Goal: Find specific page/section: Find specific page/section

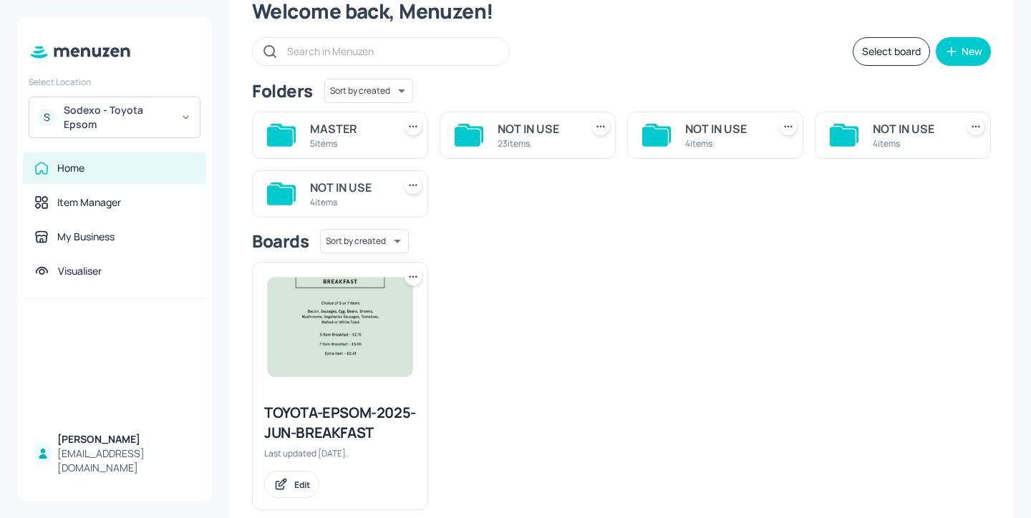
scroll to position [79, 0]
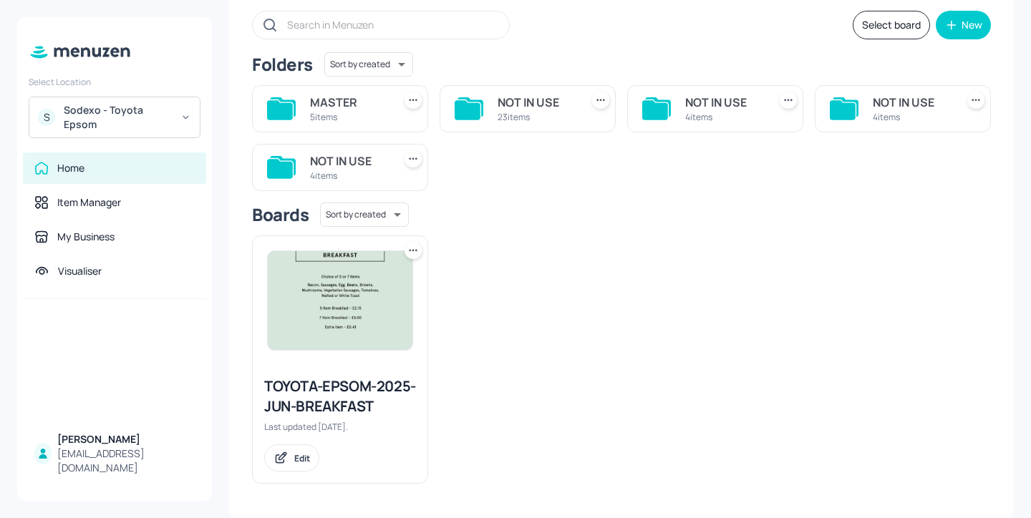
click at [360, 110] on div "MASTER" at bounding box center [348, 102] width 77 height 17
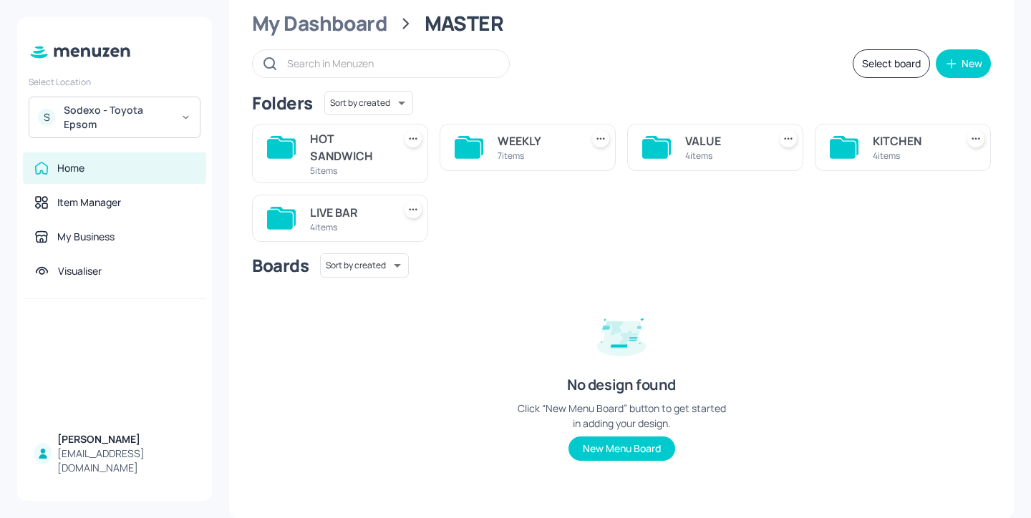
scroll to position [41, 0]
click at [313, 142] on div "HOT SANDWICH" at bounding box center [348, 147] width 77 height 34
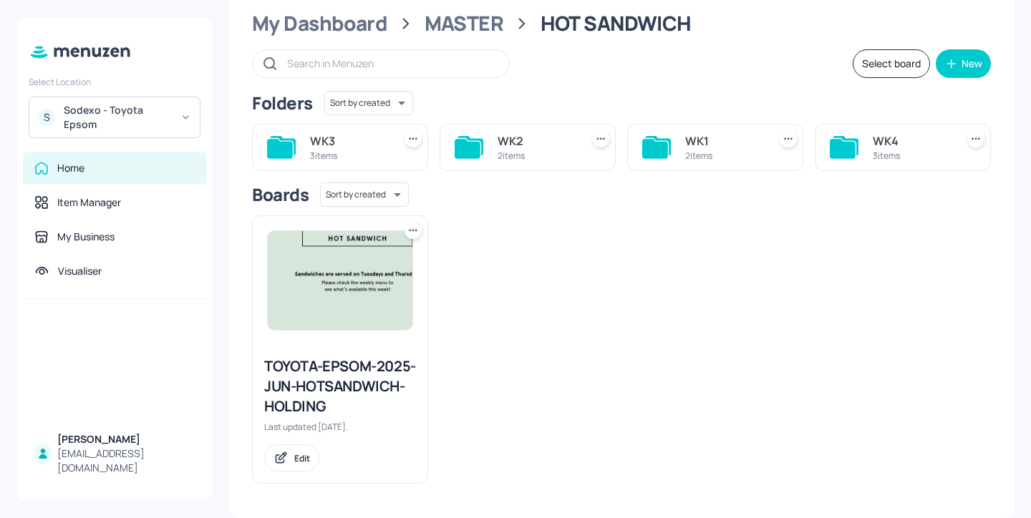
click at [913, 132] on div "WK4" at bounding box center [911, 140] width 77 height 17
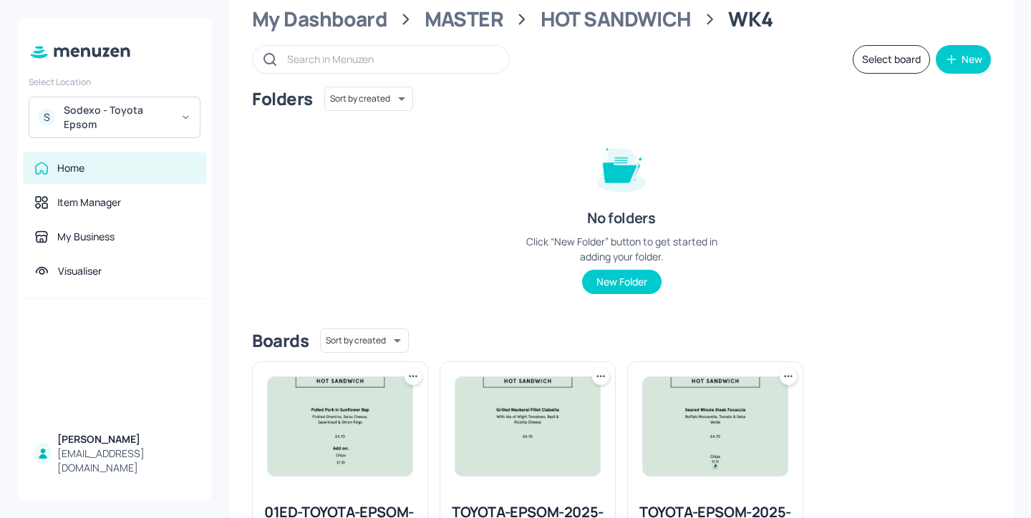
scroll to position [0, 0]
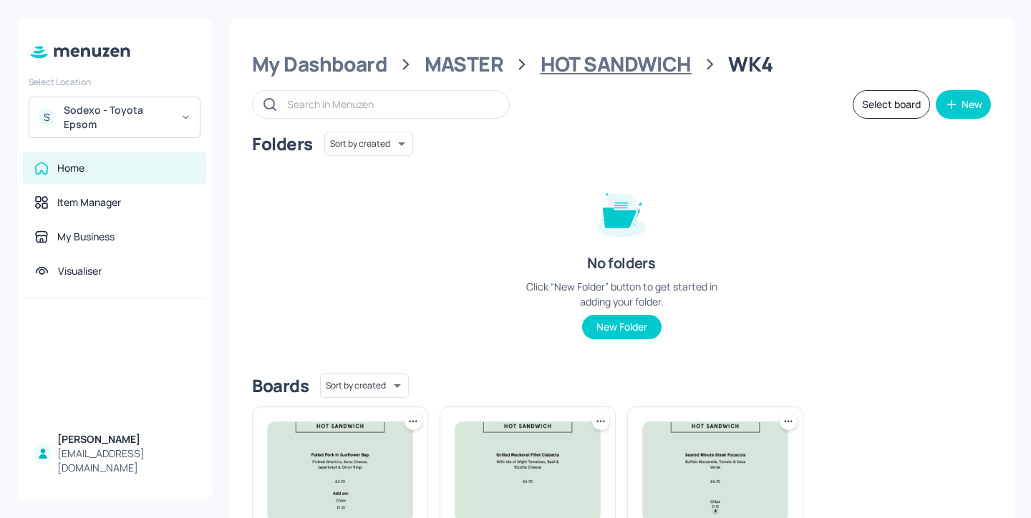
click at [617, 63] on div "HOT SANDWICH" at bounding box center [616, 65] width 151 height 26
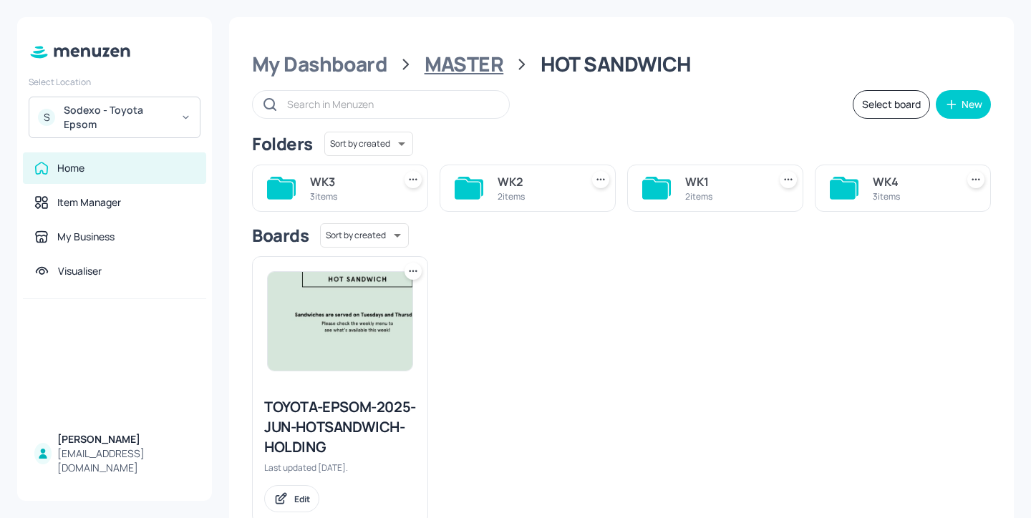
click at [479, 52] on div "MASTER" at bounding box center [464, 65] width 79 height 26
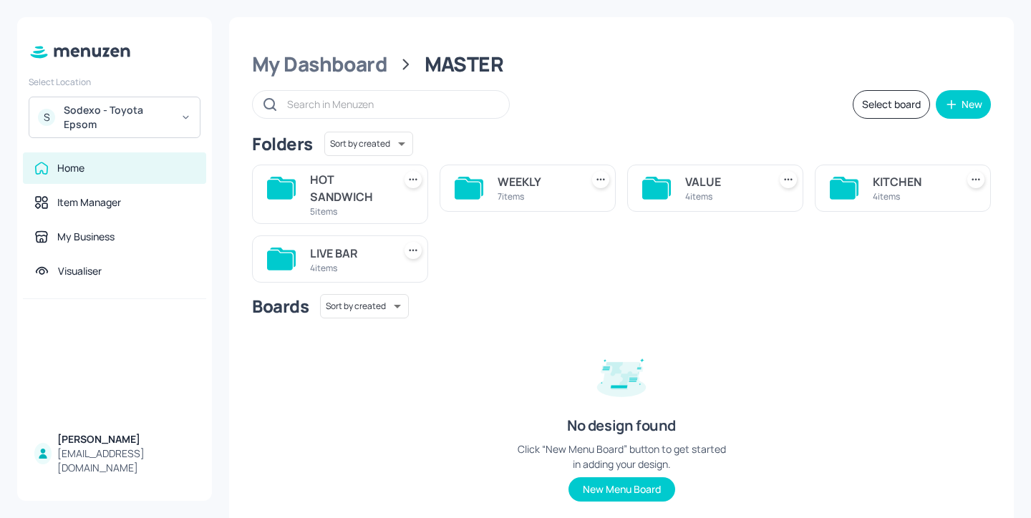
click at [911, 179] on div "KITCHEN" at bounding box center [911, 181] width 77 height 17
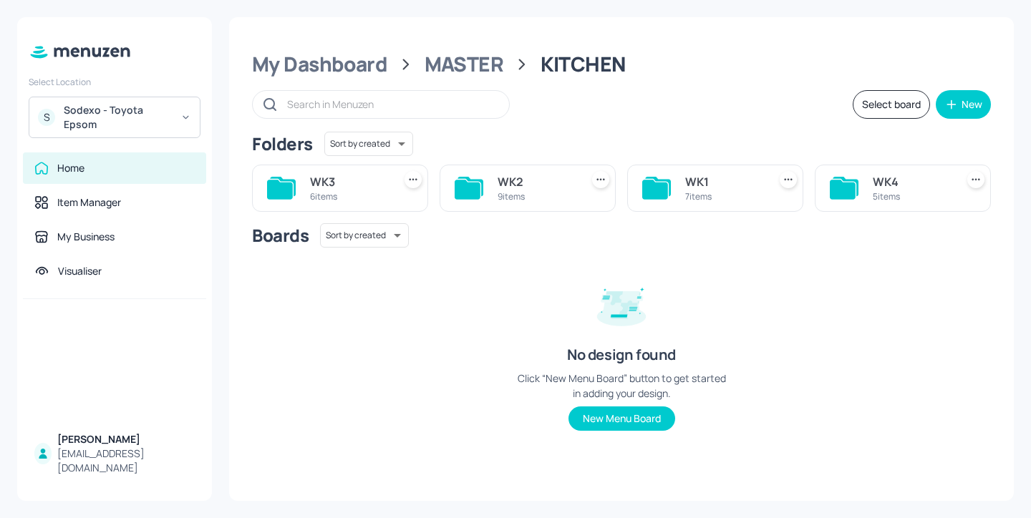
click at [900, 167] on div "WK4 5 items" at bounding box center [903, 188] width 176 height 47
click at [900, 180] on div "WK4" at bounding box center [911, 181] width 77 height 17
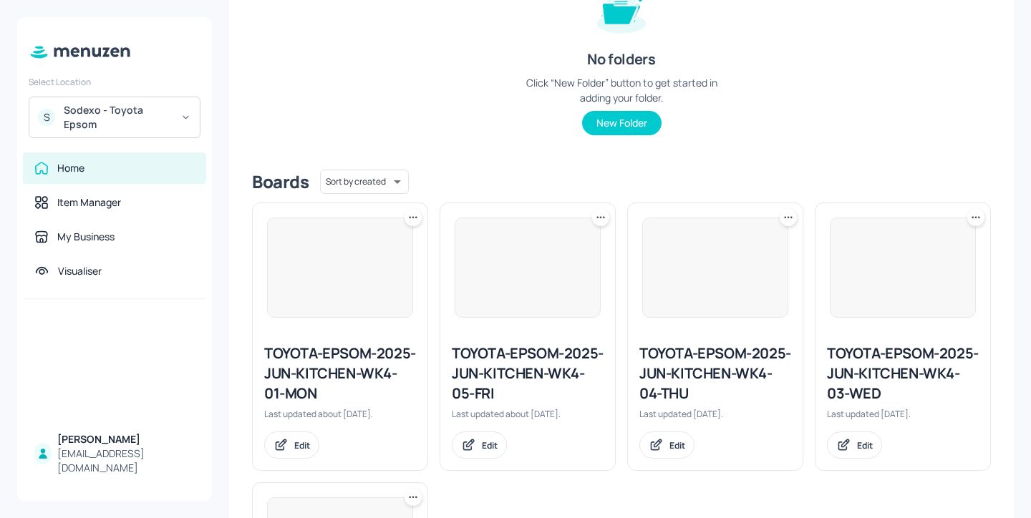
scroll to position [253, 0]
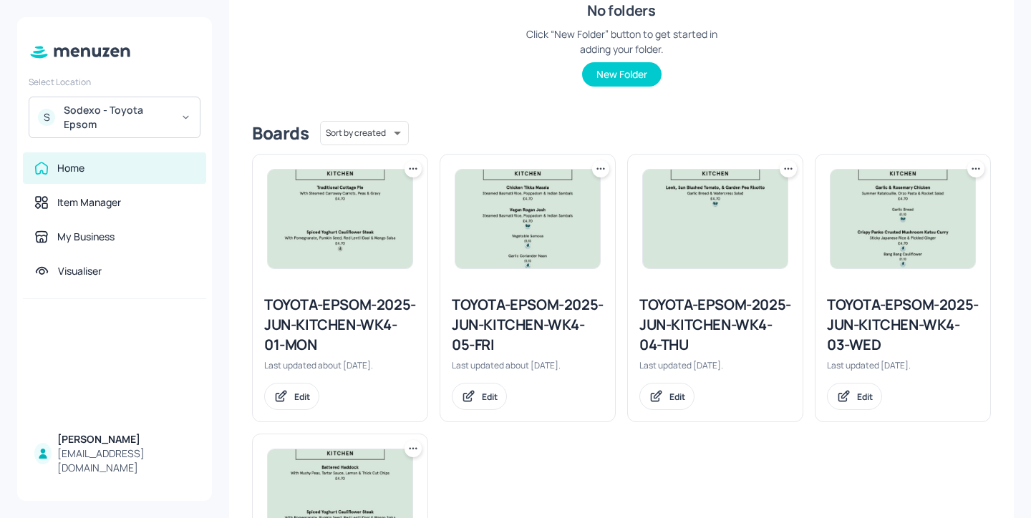
click at [359, 312] on div "TOYOTA-EPSOM-2025-JUN-KITCHEN-WK4-01-MON" at bounding box center [340, 325] width 152 height 60
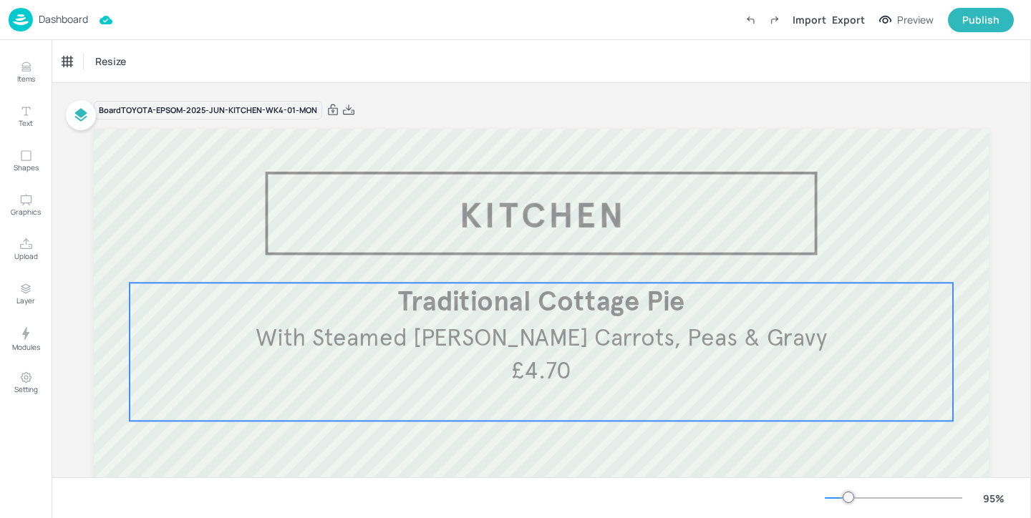
scroll to position [131, 0]
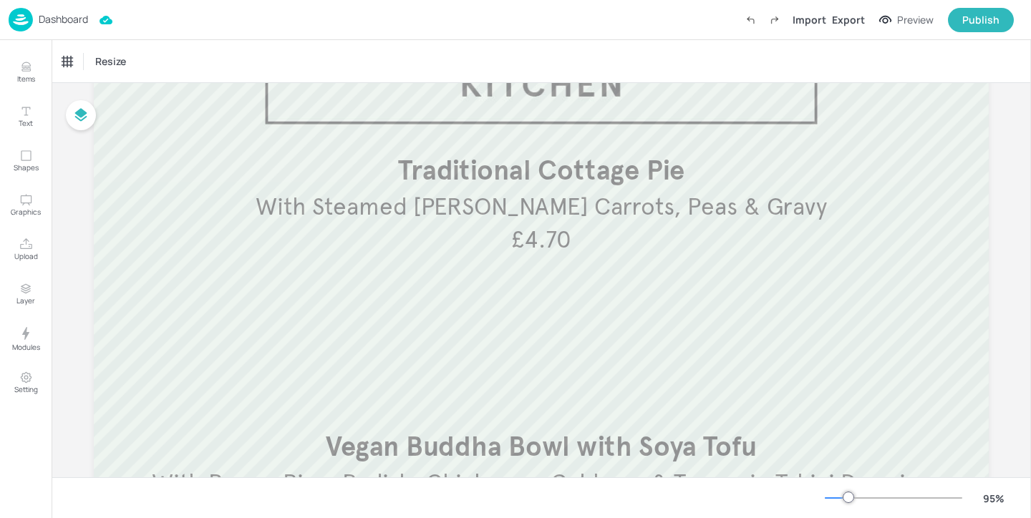
click at [72, 24] on p "Dashboard" at bounding box center [63, 19] width 49 height 10
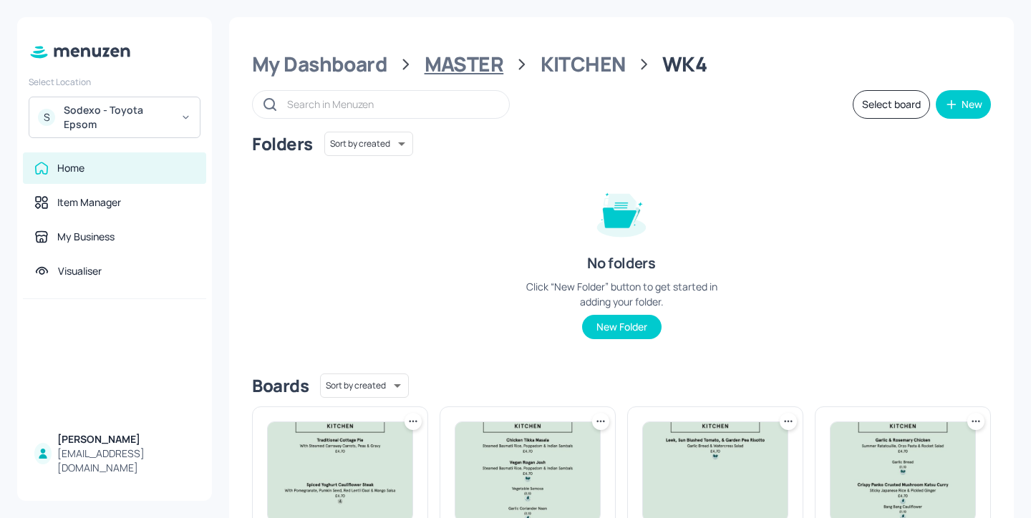
click at [492, 65] on div "MASTER" at bounding box center [464, 65] width 79 height 26
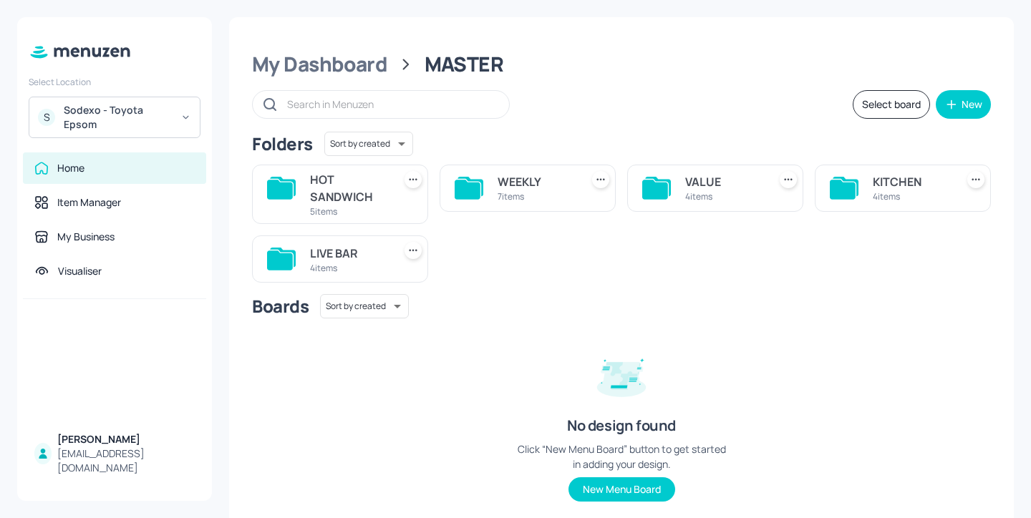
click at [324, 239] on div "LIVE BAR 4 items" at bounding box center [340, 259] width 176 height 47
click at [324, 255] on div "LIVE BAR" at bounding box center [348, 253] width 77 height 17
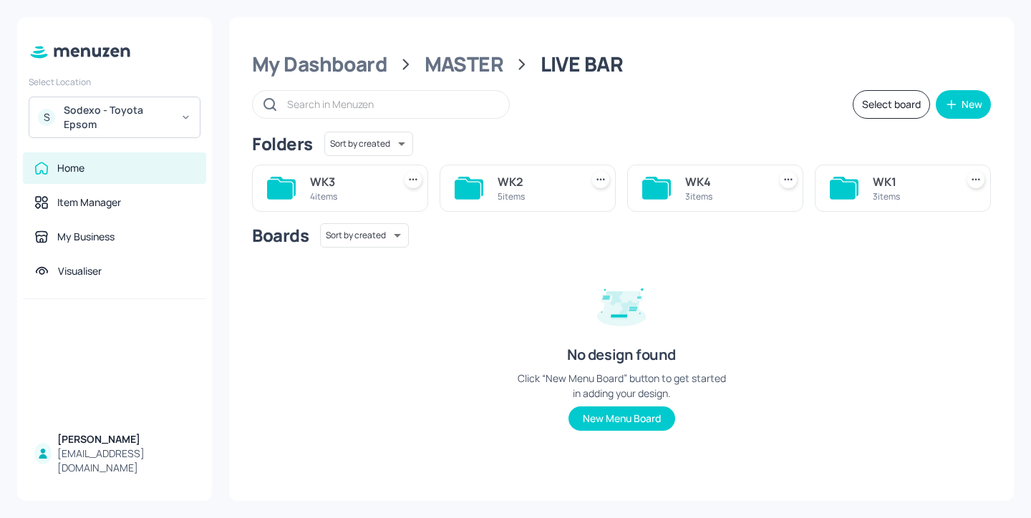
click at [714, 189] on div "WK4" at bounding box center [723, 181] width 77 height 17
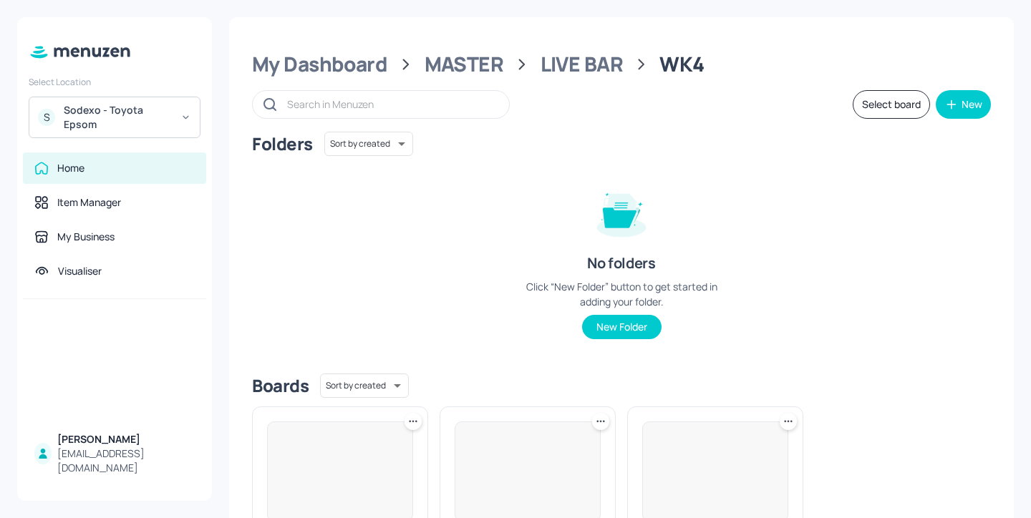
scroll to position [191, 0]
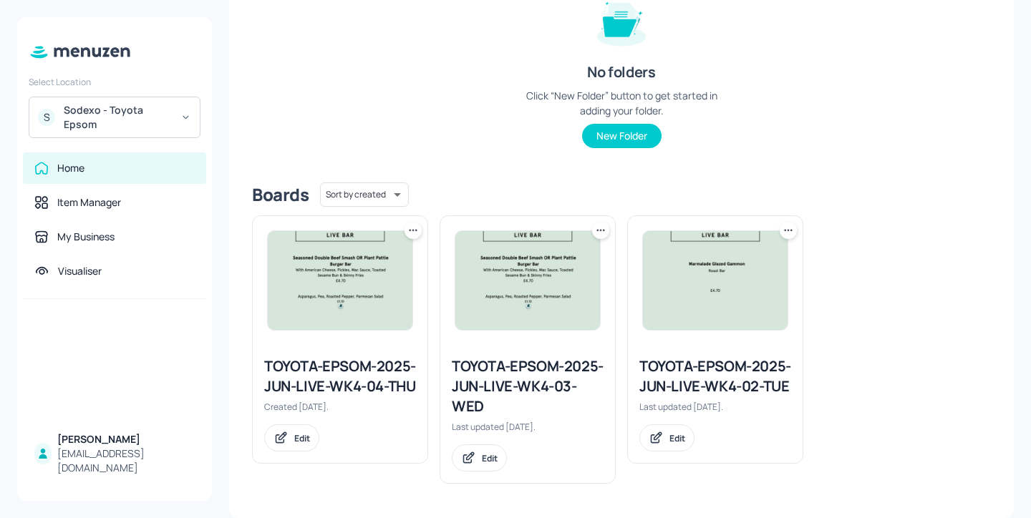
click at [689, 372] on div "TOYOTA-EPSOM-2025-JUN-LIVE-WK4-02-TUE" at bounding box center [715, 377] width 152 height 40
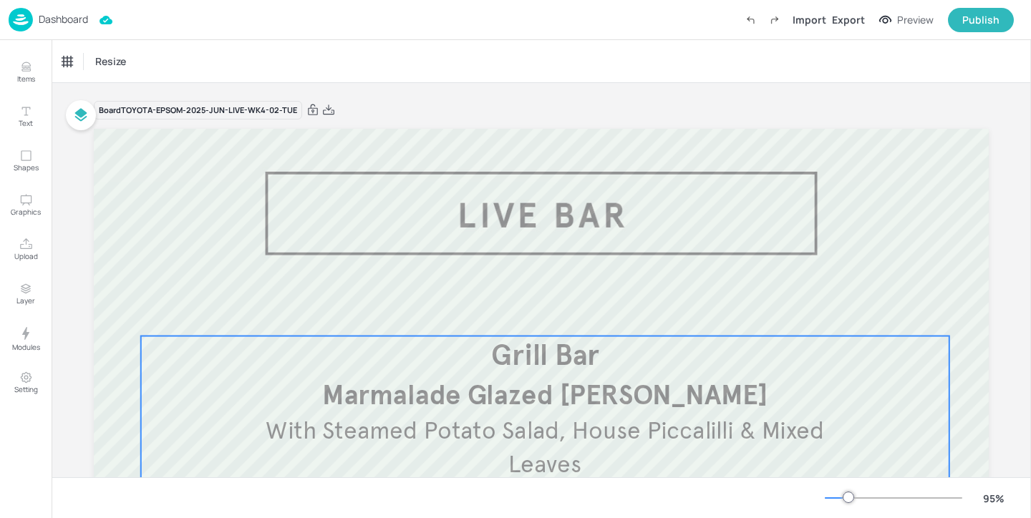
scroll to position [422, 0]
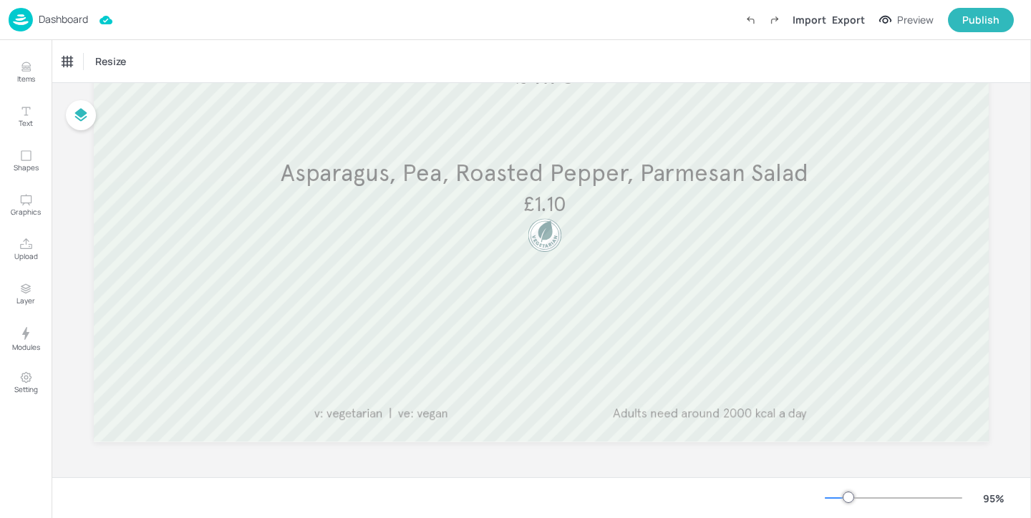
click at [67, 19] on p "Dashboard" at bounding box center [63, 19] width 49 height 10
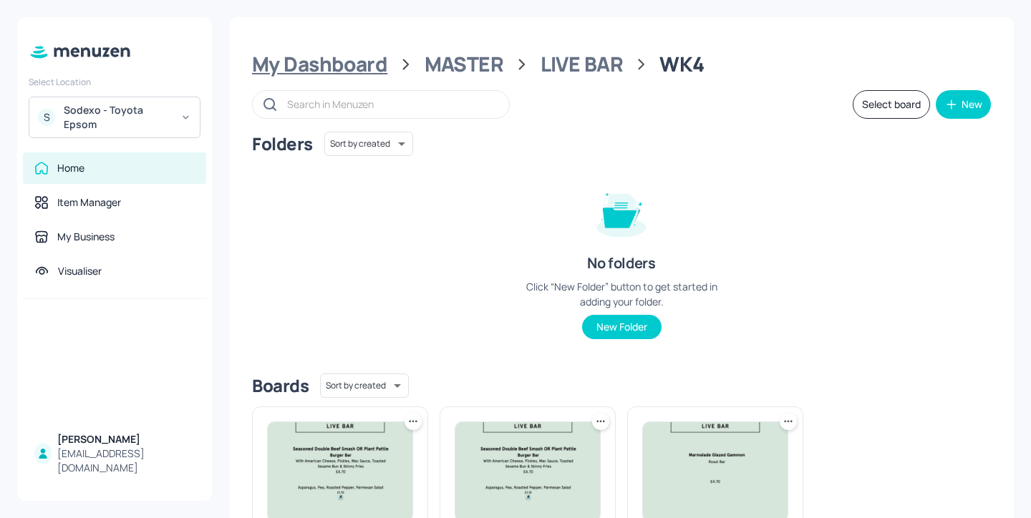
click at [369, 77] on div "My Dashboard" at bounding box center [319, 65] width 135 height 26
